Goal: Task Accomplishment & Management: Use online tool/utility

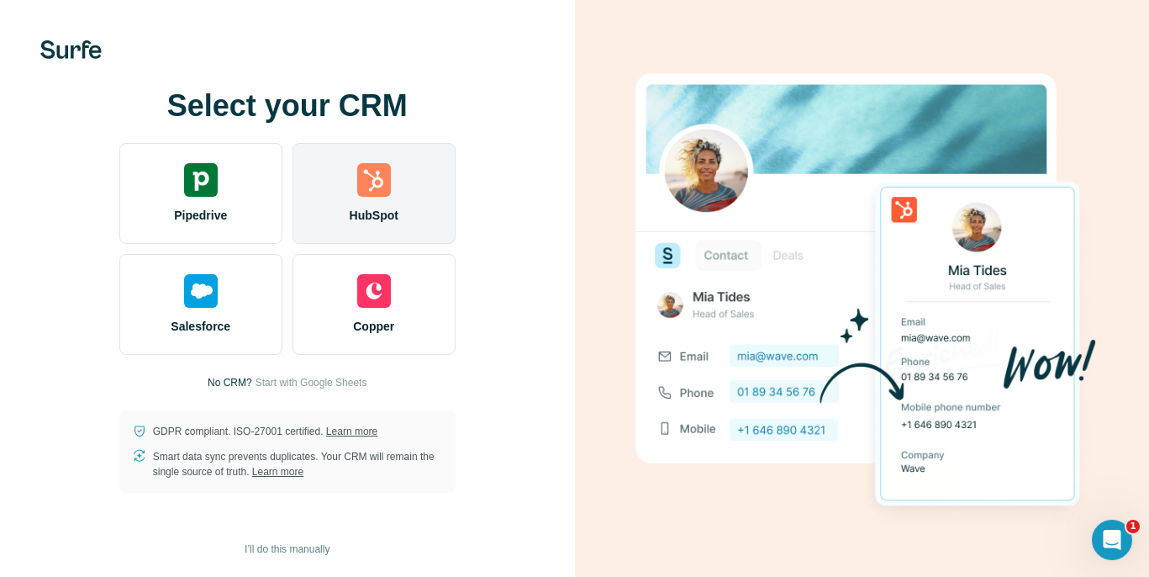
click at [354, 171] on div "HubSpot" at bounding box center [373, 193] width 163 height 101
click at [390, 180] on div "HubSpot" at bounding box center [373, 193] width 163 height 101
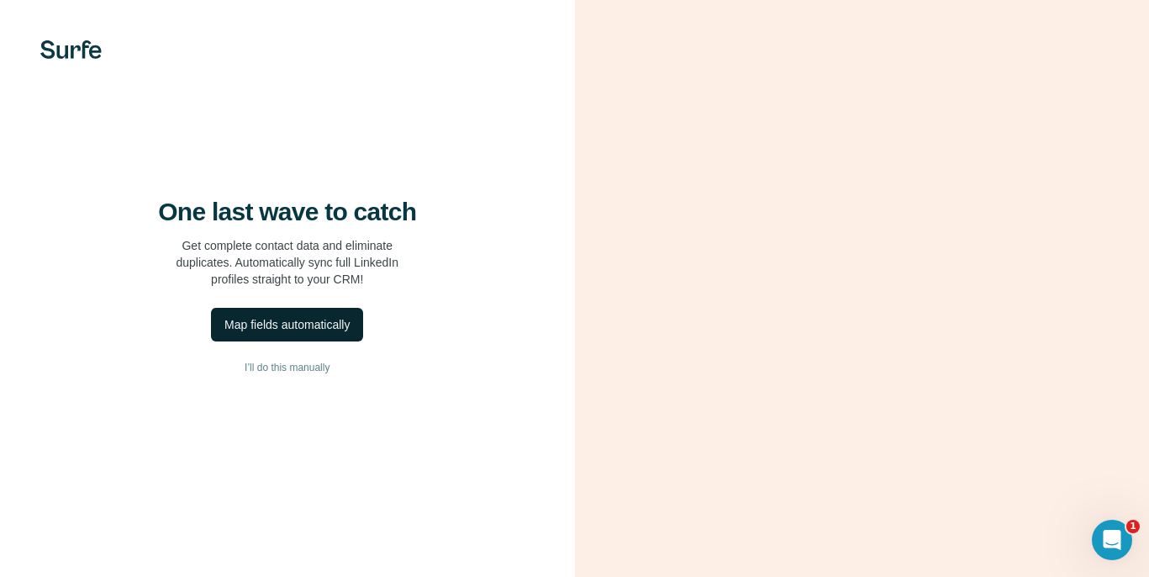
click at [269, 333] on div "Map fields automatically" at bounding box center [286, 324] width 125 height 17
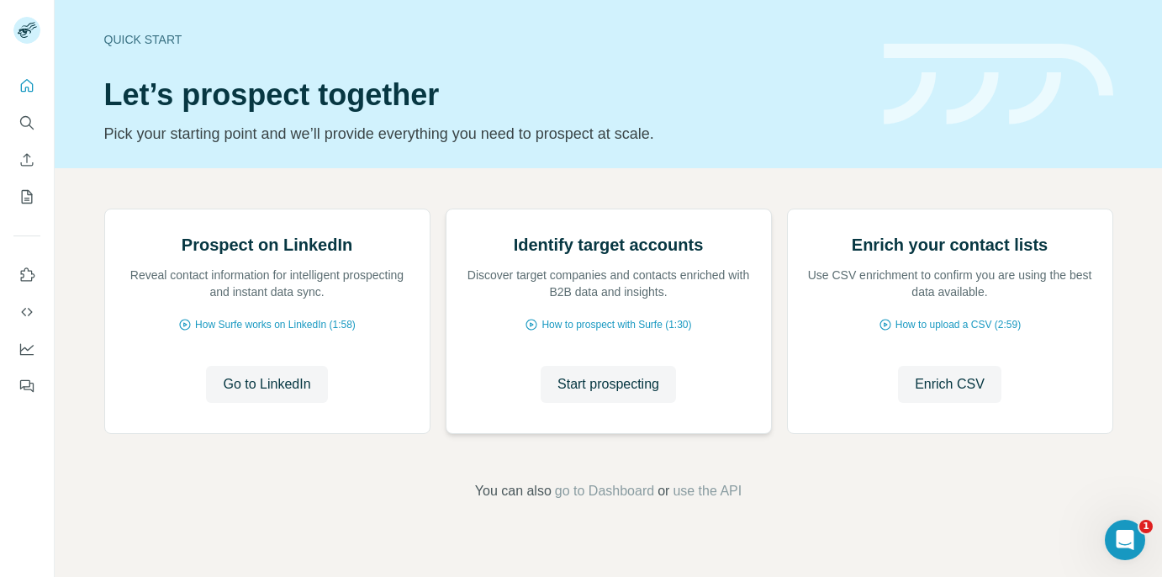
scroll to position [146, 0]
click at [289, 394] on span "Go to LinkedIn" at bounding box center [266, 384] width 87 height 20
